Goal: Information Seeking & Learning: Learn about a topic

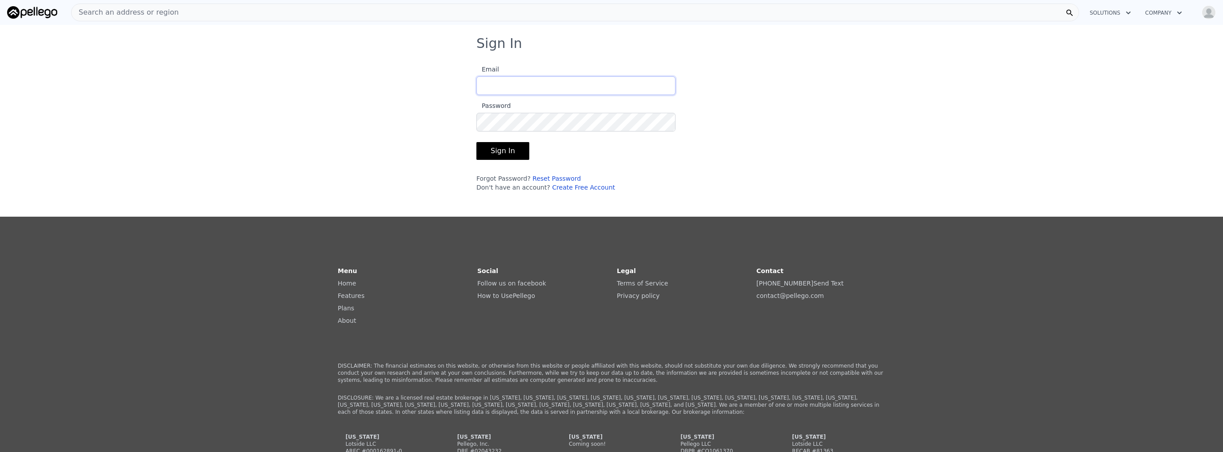
type input "austin@stwhomebuyers.com"
click at [480, 149] on button "Sign In" at bounding box center [502, 151] width 53 height 18
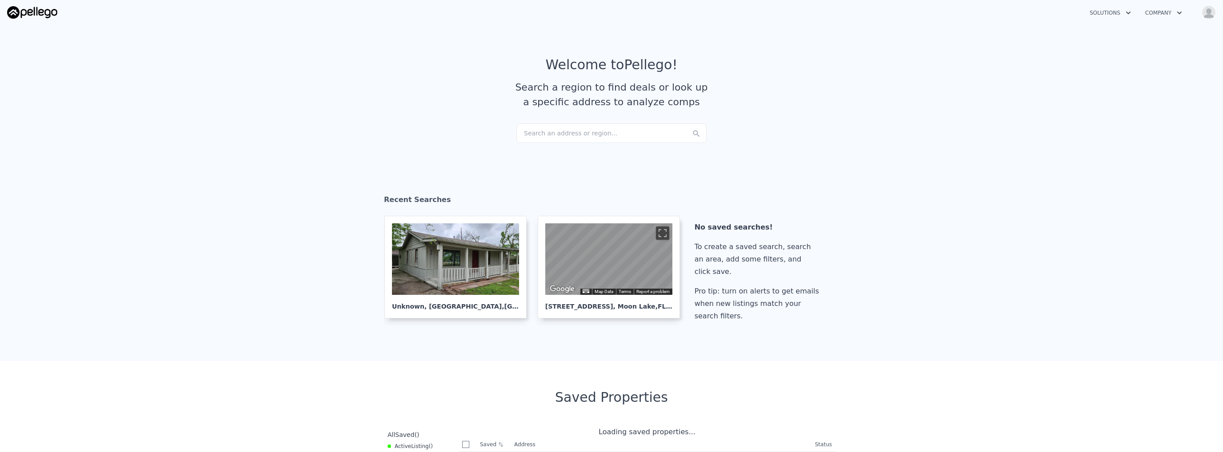
click at [541, 137] on div "Search an address or region..." at bounding box center [611, 133] width 190 height 20
checkbox input "true"
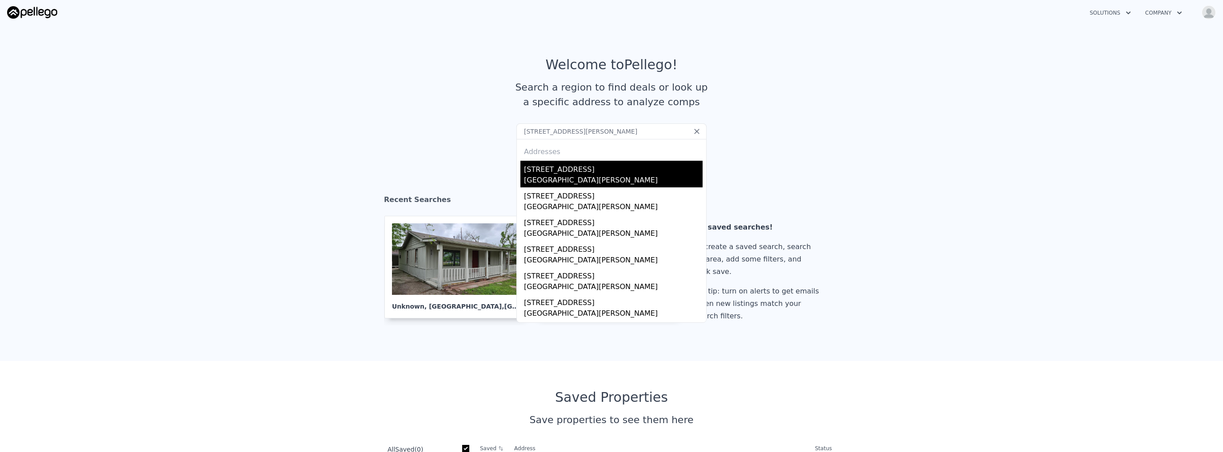
type input "613 4th St NE, Fort Meade, FL 33841"
click at [554, 166] on div "613 4th St NE" at bounding box center [613, 168] width 179 height 14
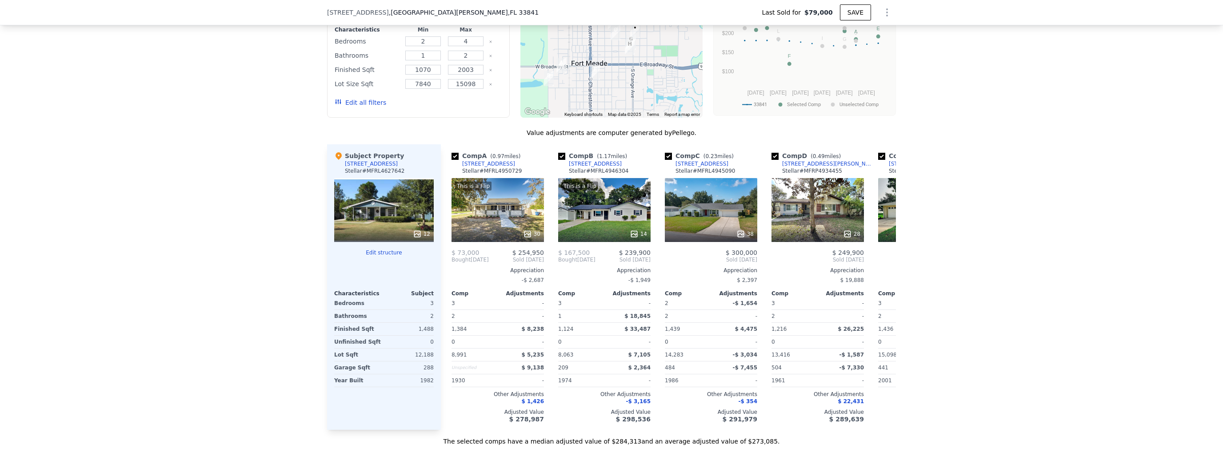
scroll to position [796, 0]
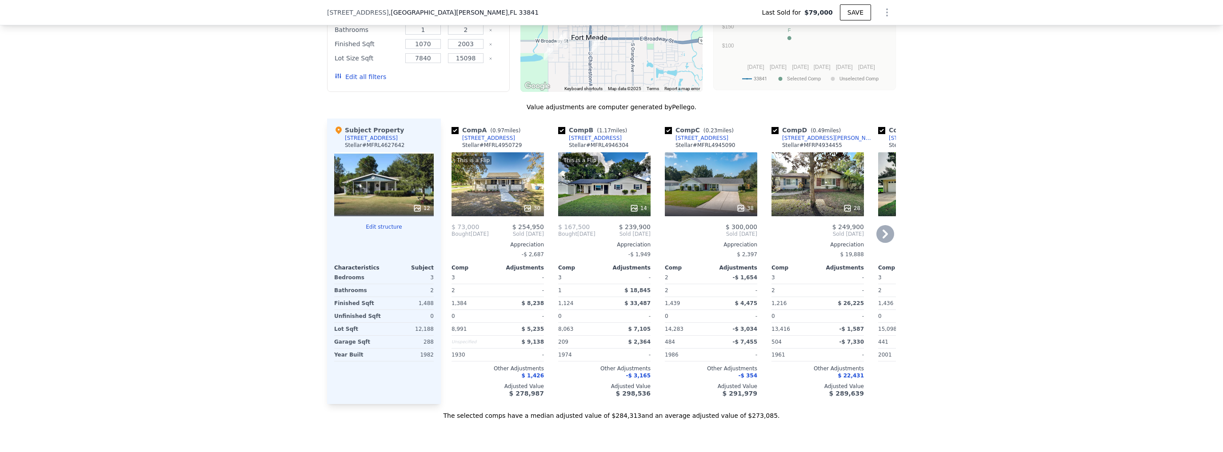
click at [700, 138] on div "[STREET_ADDRESS]" at bounding box center [701, 138] width 53 height 7
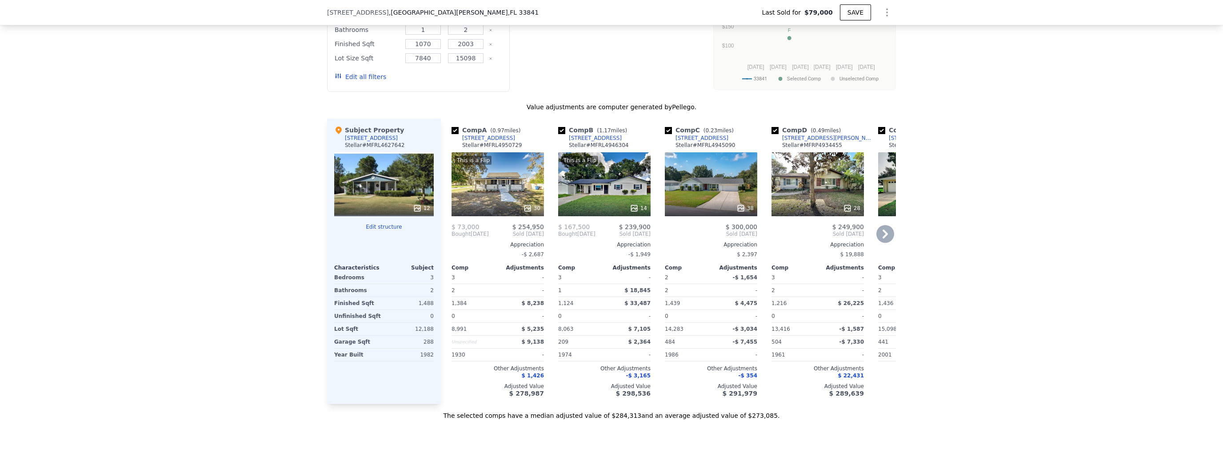
type input "$ 278,000"
type input "$ 175,905"
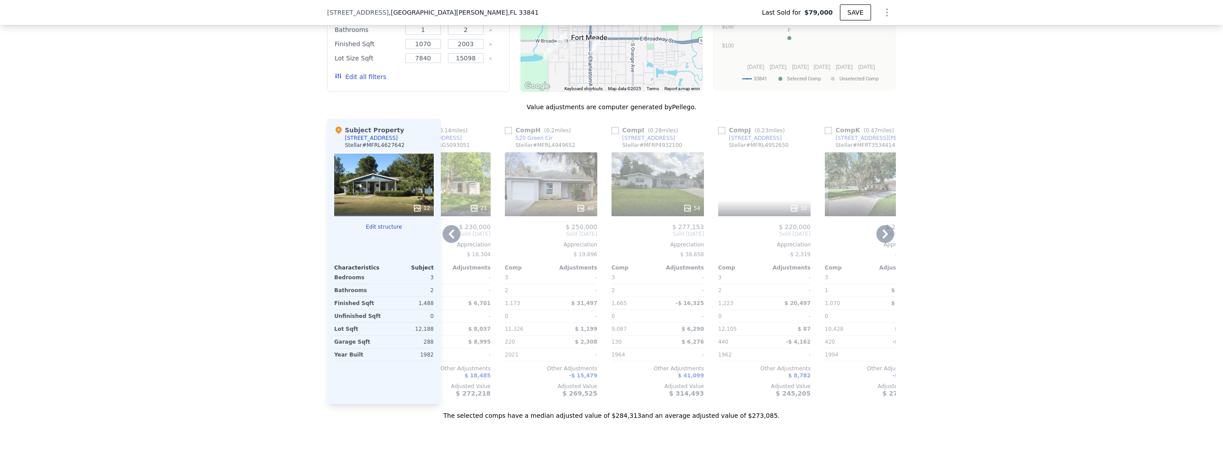
scroll to position [0, 694]
click at [648, 138] on div "[STREET_ADDRESS]" at bounding box center [647, 138] width 53 height 7
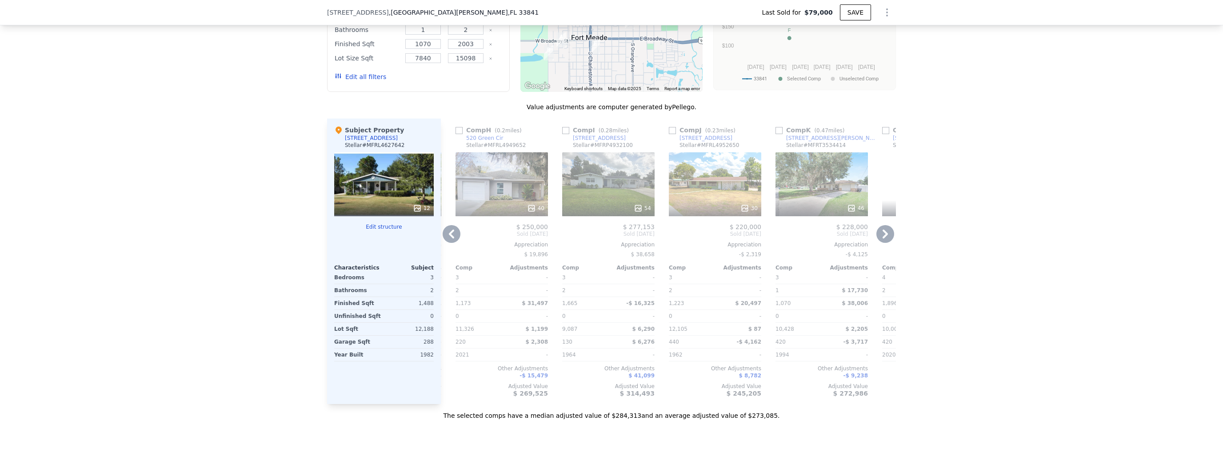
scroll to position [0, 846]
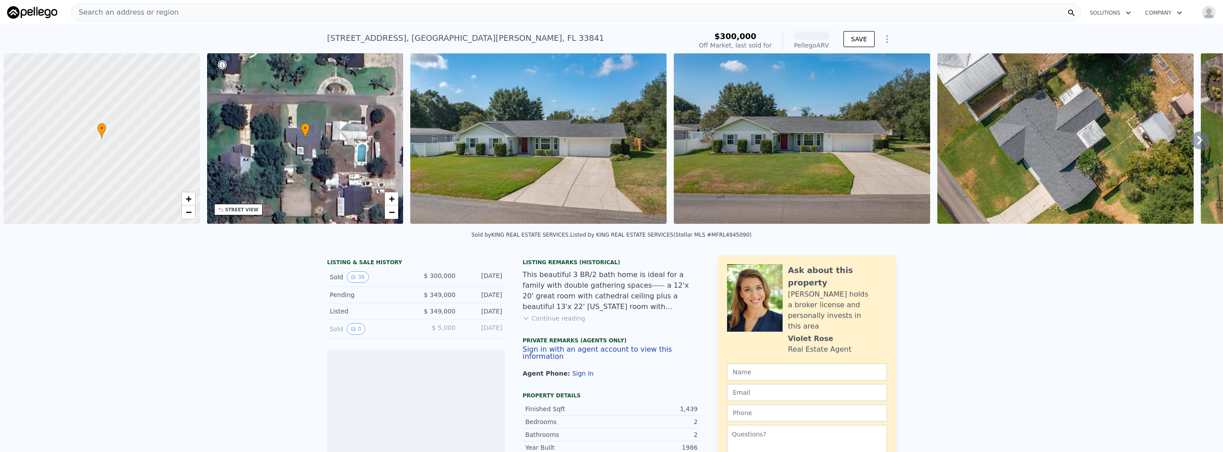
scroll to position [0, 4]
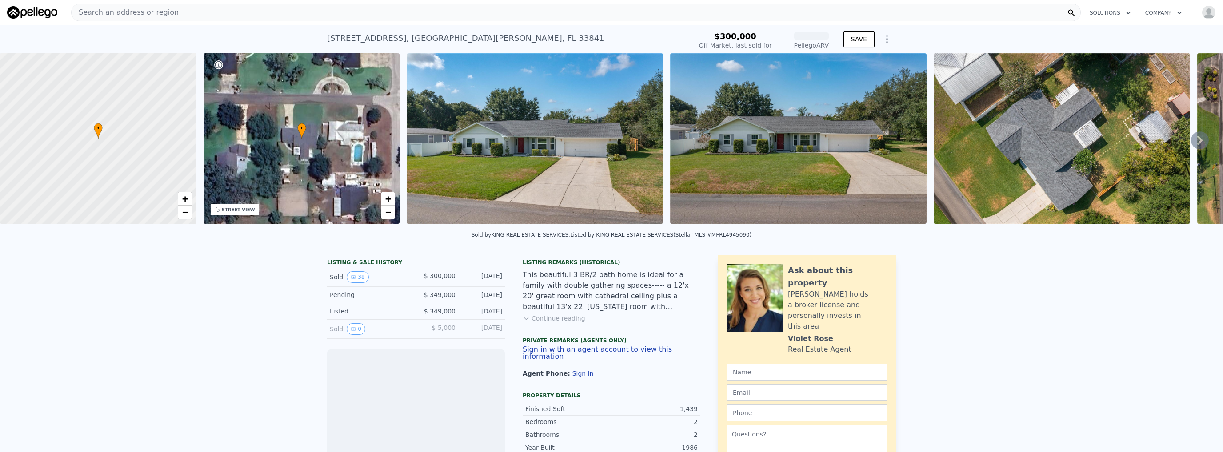
click at [383, 29] on div "316 4th St NE , Fort Meade , FL 33841 Sold Sep 2024 for $300k (~ARV )" at bounding box center [507, 40] width 361 height 25
click at [383, 33] on div "316 4th St NE , Fort Meade , FL 33841" at bounding box center [465, 38] width 277 height 12
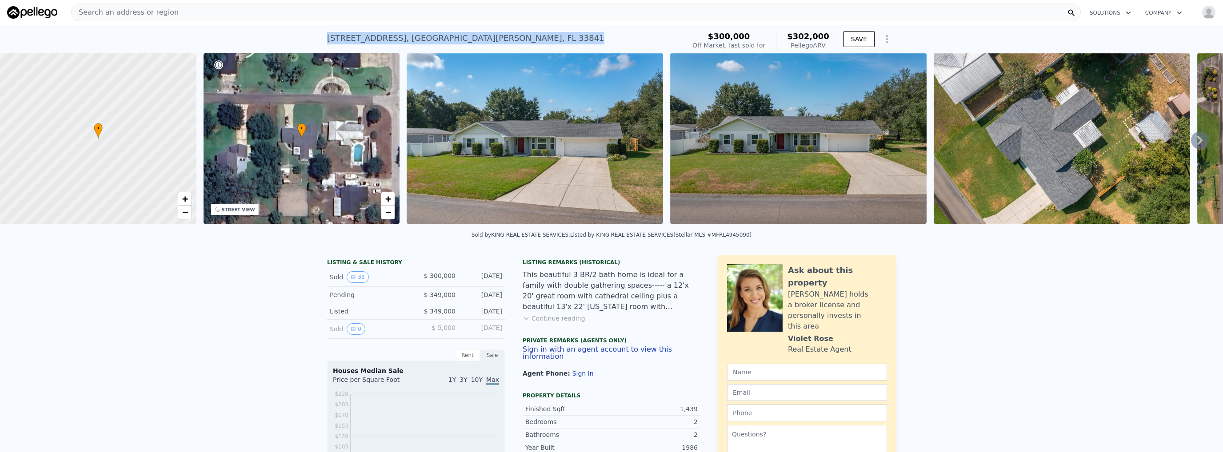
copy div "316 4th St NE , Fort Meade , FL 33841 Sold Sep 2024 for $300k (~ARV )"
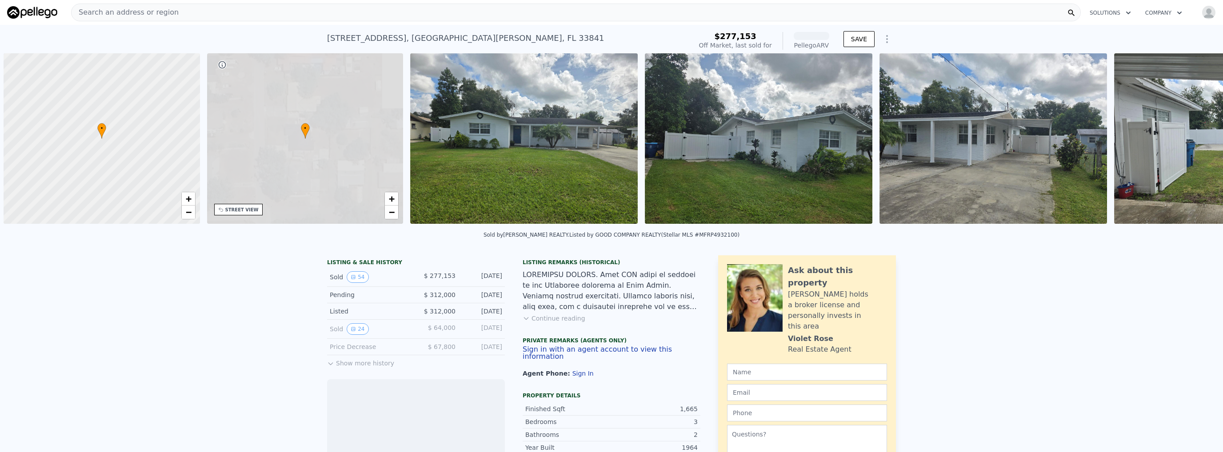
scroll to position [0, 4]
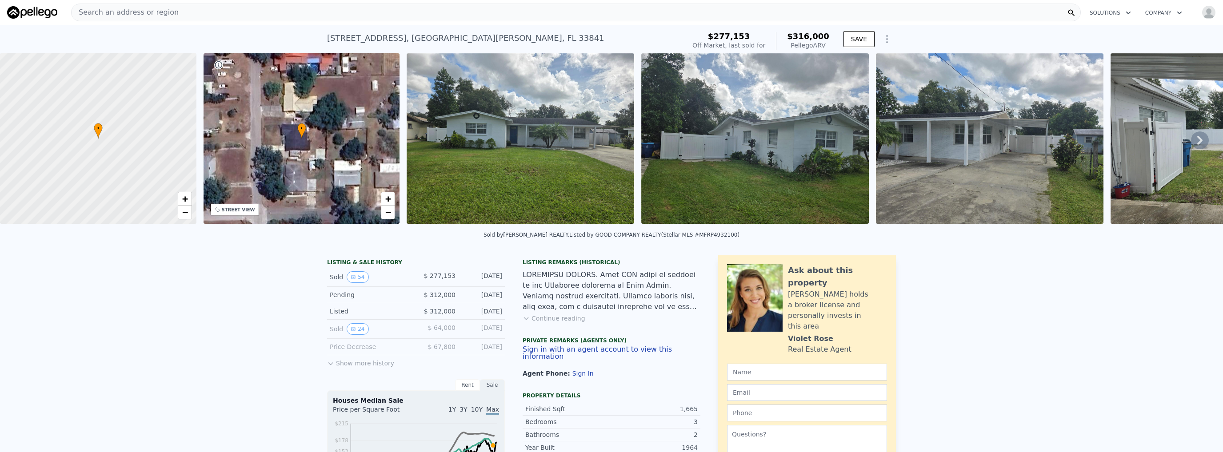
click at [367, 42] on div "[STREET_ADDRESS][PERSON_NAME]" at bounding box center [465, 38] width 277 height 12
copy div "[STREET_ADDRESS][PERSON_NAME] Sold [DATE] for $277,153 (~ARV $316k )"
